Goal: Information Seeking & Learning: Learn about a topic

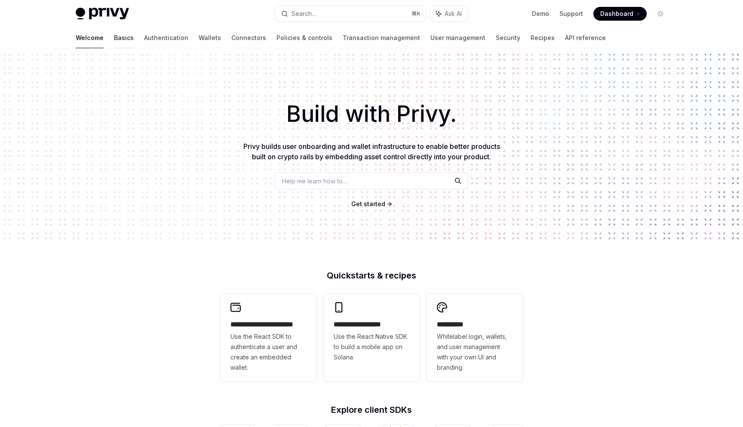
click at [114, 40] on link "Basics" at bounding box center [124, 38] width 20 height 21
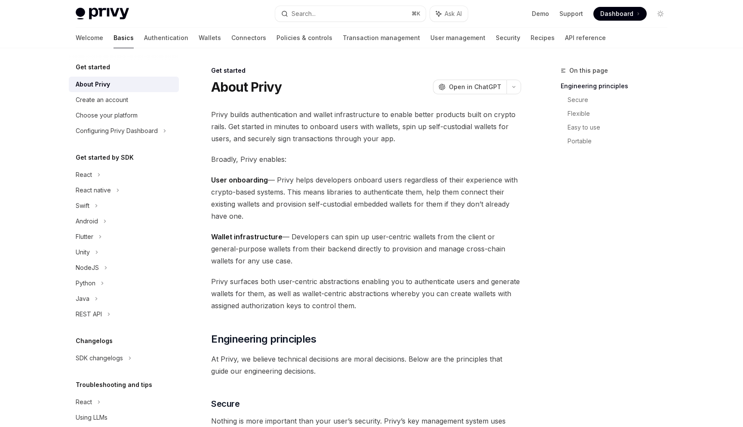
click at [296, 212] on span "User onboarding — Privy helps developers onboard users regardless of their expe…" at bounding box center [366, 198] width 310 height 48
drag, startPoint x: 294, startPoint y: 210, endPoint x: 282, endPoint y: 191, distance: 22.7
click at [283, 196] on span "User onboarding — Privy helps developers onboard users regardless of their expe…" at bounding box center [366, 198] width 310 height 48
click at [282, 191] on span "User onboarding — Privy helps developers onboard users regardless of their expe…" at bounding box center [366, 198] width 310 height 48
click at [295, 163] on span "Broadly, Privy enables:" at bounding box center [366, 159] width 310 height 12
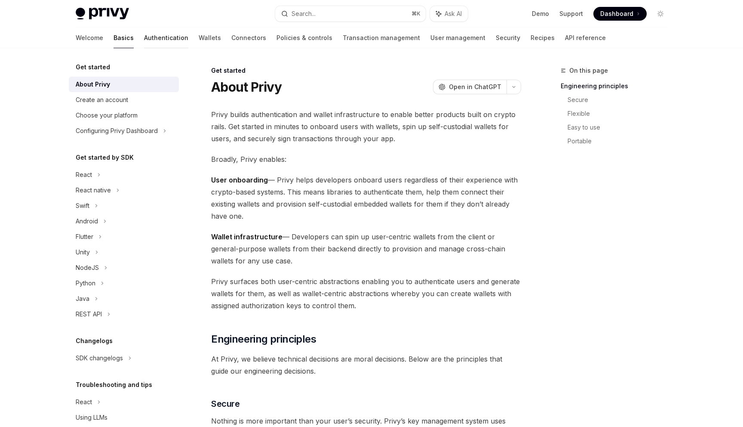
click at [144, 43] on link "Authentication" at bounding box center [166, 38] width 44 height 21
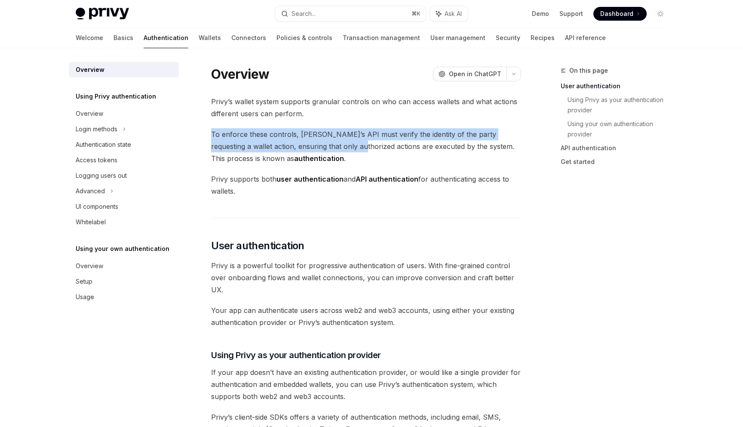
drag, startPoint x: 331, startPoint y: 149, endPoint x: 321, endPoint y: 124, distance: 26.8
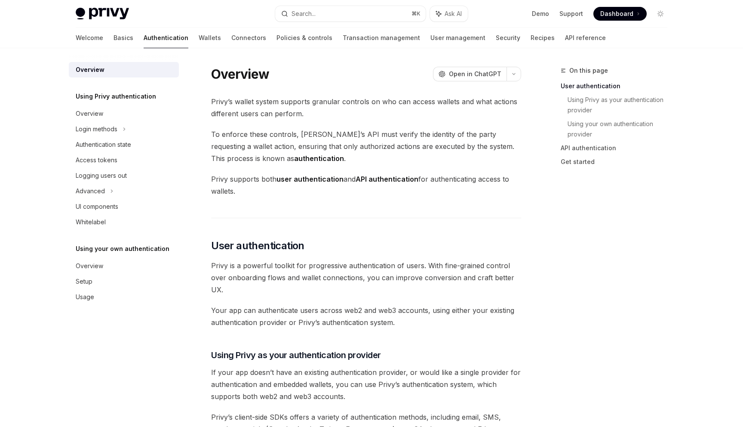
click at [311, 118] on span "Privy’s wallet system supports granular controls on who can access wallets and …" at bounding box center [366, 107] width 310 height 24
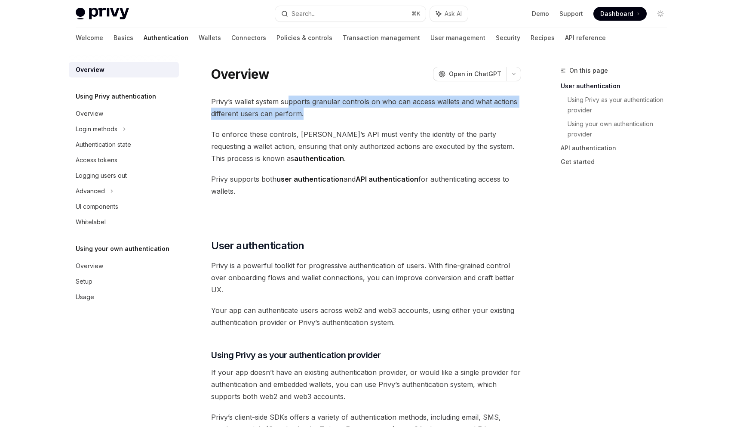
drag, startPoint x: 310, startPoint y: 114, endPoint x: 269, endPoint y: 87, distance: 48.6
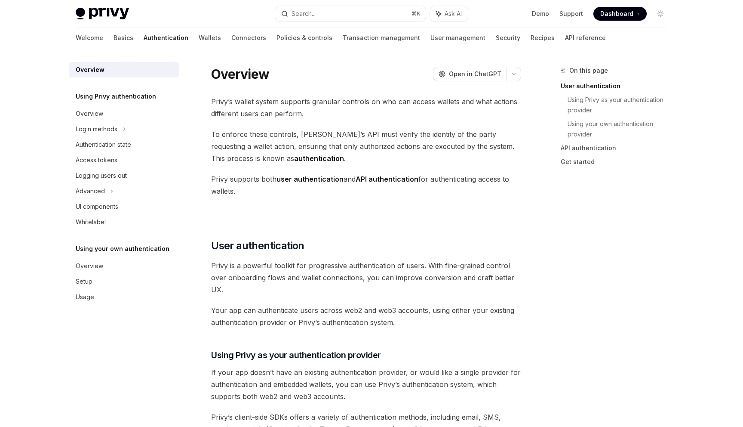
click at [301, 152] on span "To enforce these controls, [PERSON_NAME]’s API must verify the identity of the …" at bounding box center [366, 146] width 310 height 36
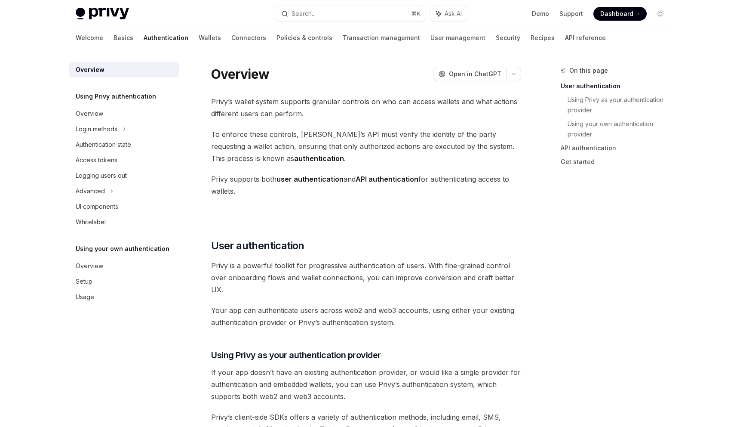
click at [199, 39] on link "Wallets" at bounding box center [210, 38] width 22 height 21
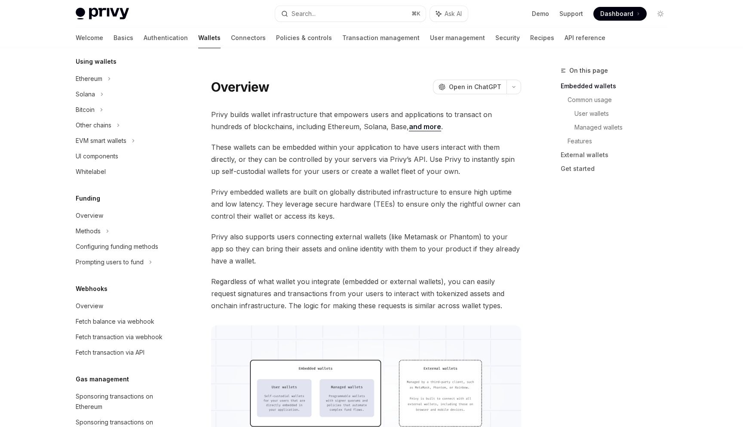
scroll to position [54, 0]
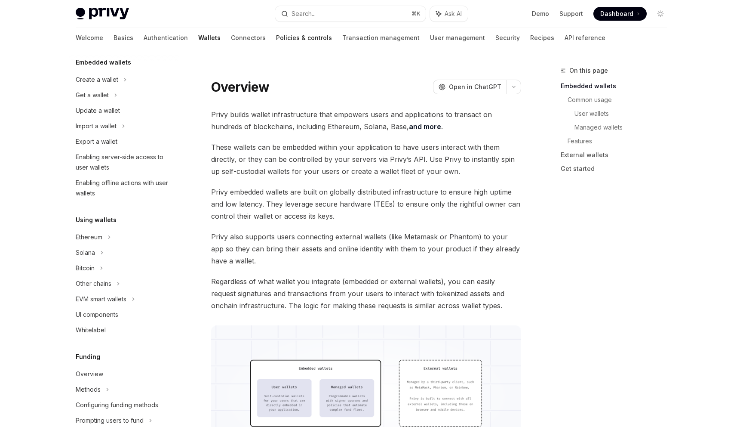
click at [276, 39] on link "Policies & controls" at bounding box center [304, 38] width 56 height 21
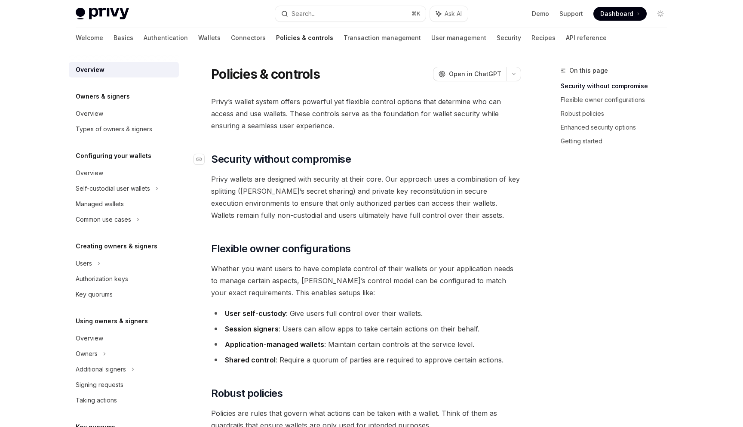
click at [470, 152] on h2 "​ Security without compromise" at bounding box center [366, 159] width 310 height 14
click at [431, 42] on link "User management" at bounding box center [458, 38] width 55 height 21
type textarea "*"
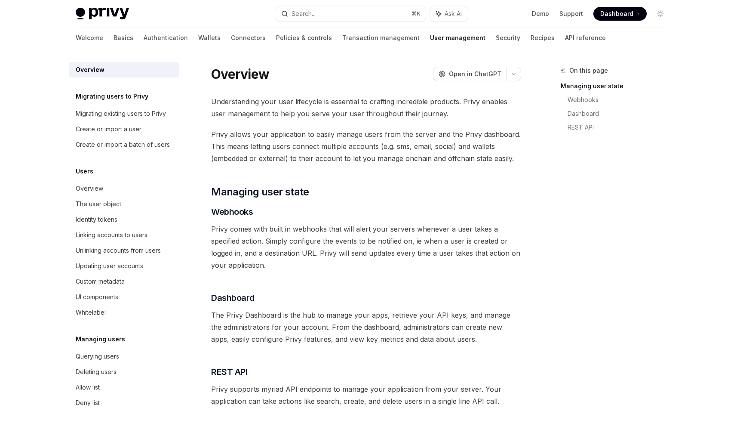
click at [338, 305] on div "Understanding your user lifecycle is essential to crafting incredible products.…" at bounding box center [366, 250] width 310 height 311
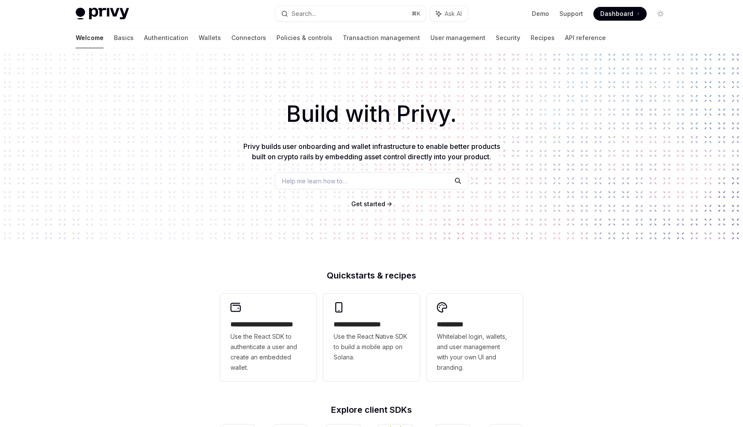
scroll to position [257, 0]
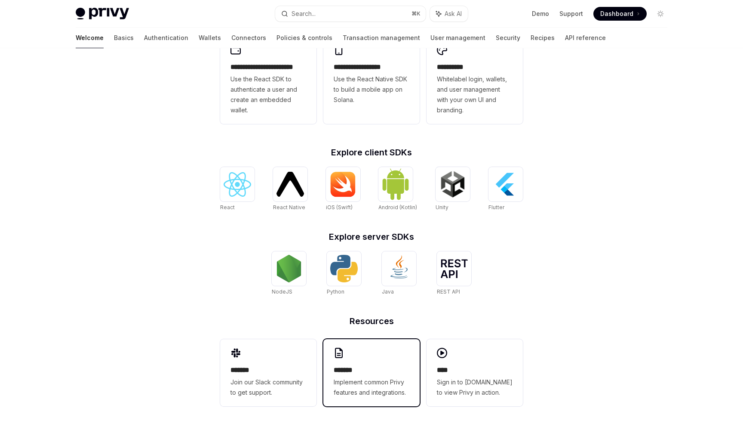
click at [371, 374] on h2 "*******" at bounding box center [372, 370] width 76 height 10
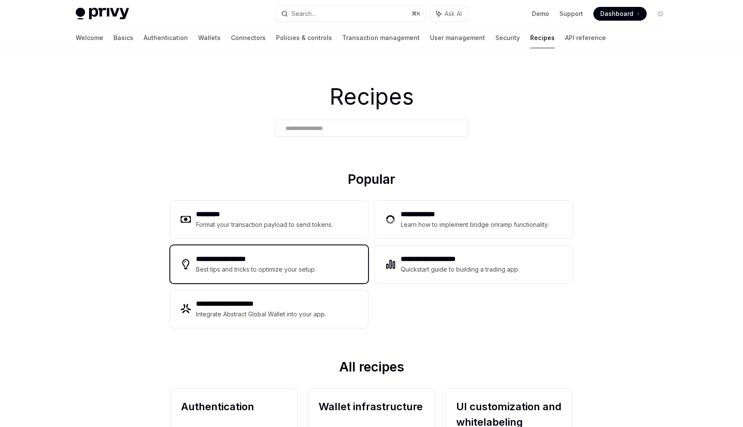
click at [298, 270] on div "Best tips and tricks to optimize your setup." at bounding box center [256, 269] width 121 height 10
type textarea "*"
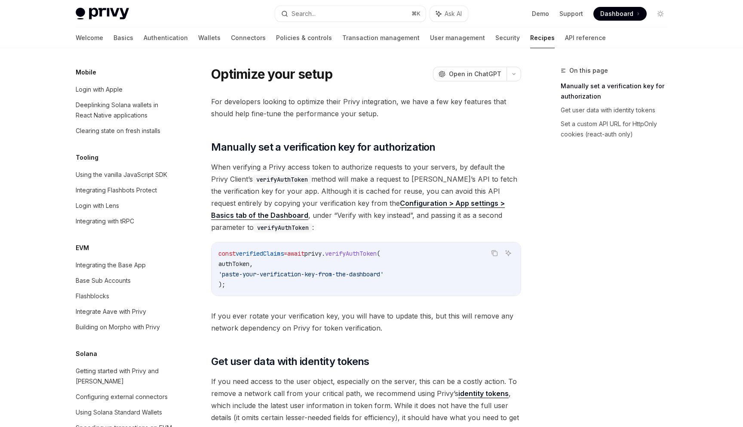
scroll to position [1081, 0]
